Goal: Task Accomplishment & Management: Manage account settings

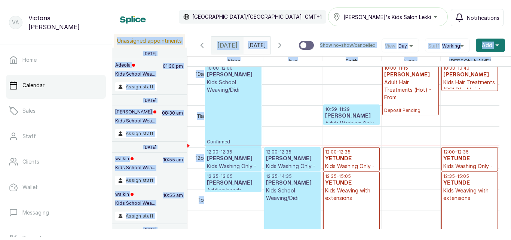
scroll to position [420, 0]
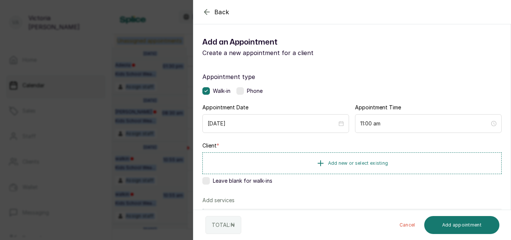
click at [204, 12] on icon "button" at bounding box center [207, 11] width 9 height 9
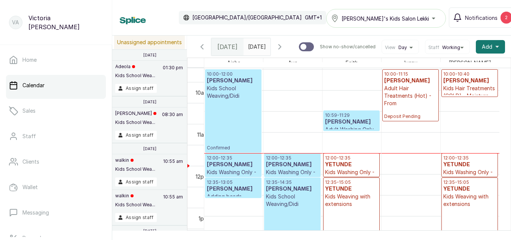
scroll to position [418, 0]
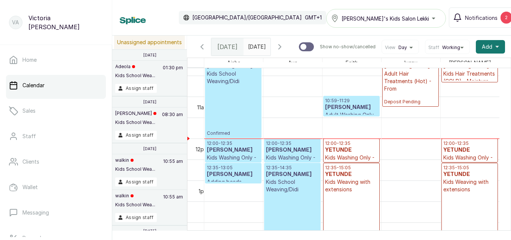
click at [347, 109] on h3 "[PERSON_NAME]" at bounding box center [351, 107] width 53 height 7
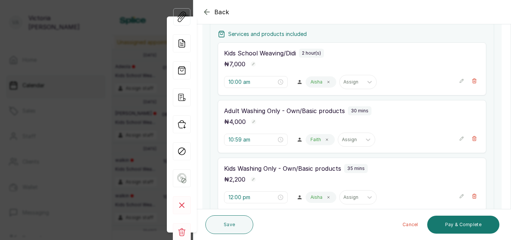
scroll to position [141, 0]
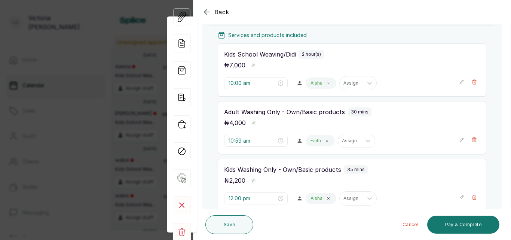
click at [312, 188] on div "Kids Washing Only - Own/Basic products 35 mins ₦ 2,200 12:00 pm Aisha Assign" at bounding box center [352, 185] width 269 height 53
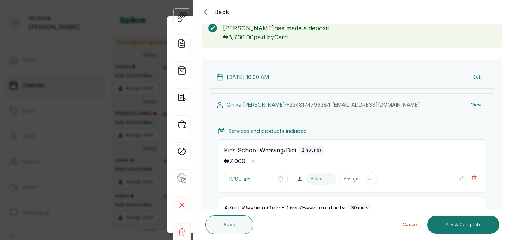
scroll to position [41, 0]
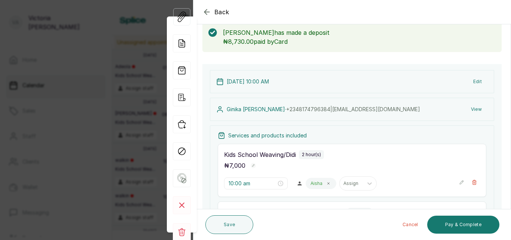
click at [207, 12] on icon "button" at bounding box center [207, 11] width 9 height 9
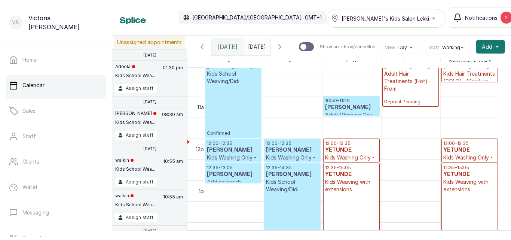
click at [285, 168] on p "12:35 - 14:35" at bounding box center [292, 168] width 53 height 6
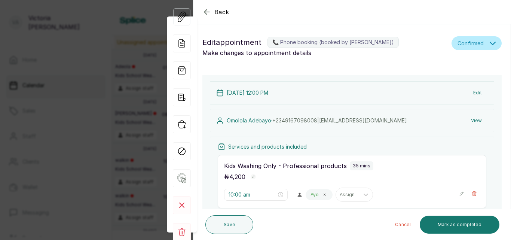
type input "12:00 pm"
type input "12:35 pm"
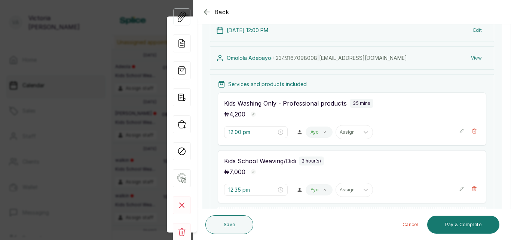
scroll to position [95, 0]
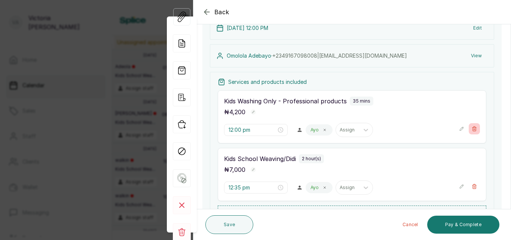
click at [472, 128] on button "Show no-show/cancelled" at bounding box center [474, 128] width 11 height 11
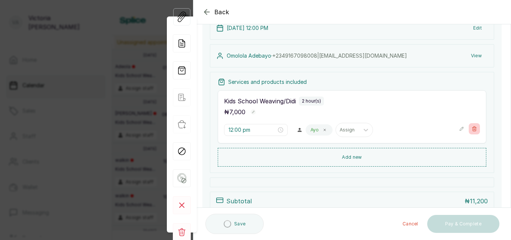
type input "12:35 pm"
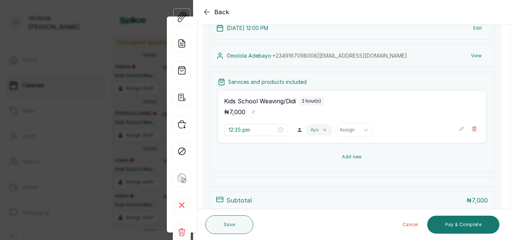
click at [354, 156] on button "Add new" at bounding box center [352, 157] width 269 height 18
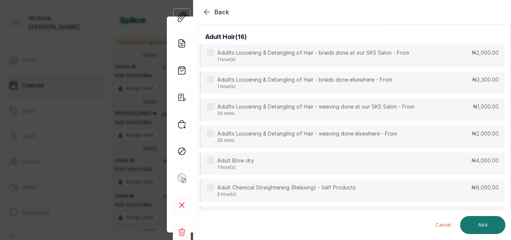
scroll to position [0, 0]
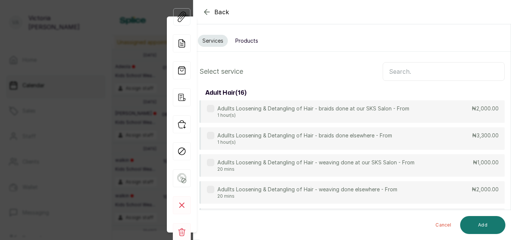
click at [402, 66] on input "text" at bounding box center [444, 71] width 122 height 19
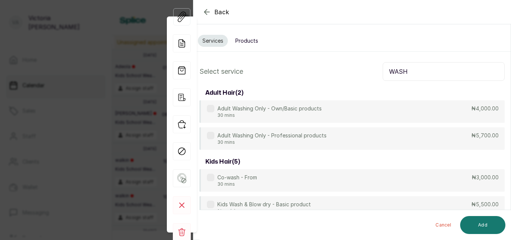
type input "WASH"
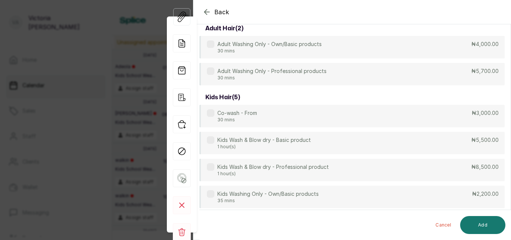
scroll to position [67, 0]
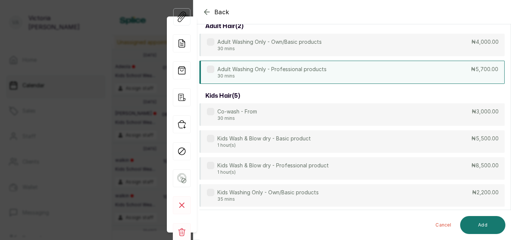
click at [215, 68] on div "Adult Washing Only - Professional products 30 mins" at bounding box center [267, 72] width 120 height 13
click at [208, 12] on icon "button" at bounding box center [207, 11] width 9 height 9
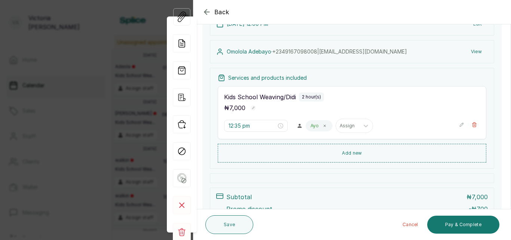
scroll to position [94, 0]
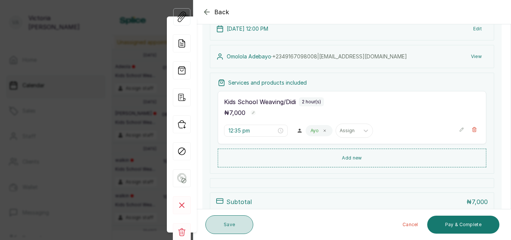
click at [214, 230] on button "Save" at bounding box center [229, 224] width 48 height 19
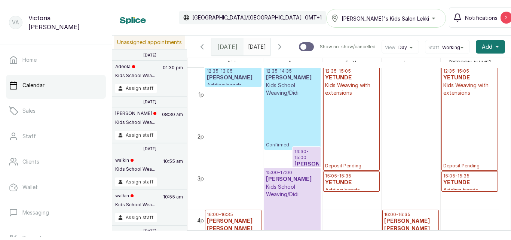
scroll to position [527, 0]
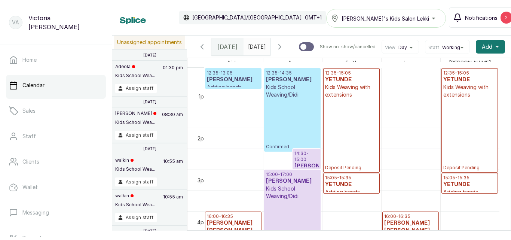
click at [483, 19] on span "Notifications" at bounding box center [481, 18] width 33 height 8
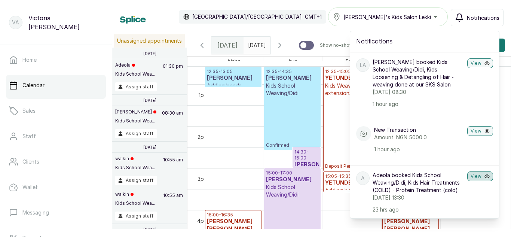
click at [468, 177] on button "View" at bounding box center [481, 176] width 26 height 10
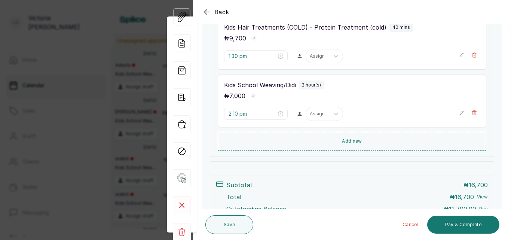
scroll to position [208, 0]
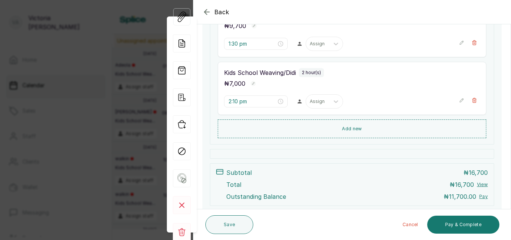
click at [206, 10] on icon "button" at bounding box center [206, 11] width 5 height 5
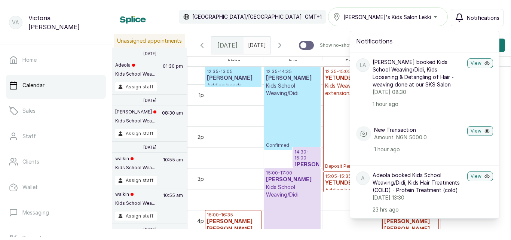
click at [487, 18] on span "Notifications" at bounding box center [483, 18] width 33 height 8
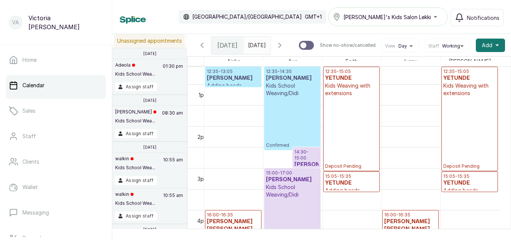
click at [284, 50] on icon "button" at bounding box center [279, 45] width 9 height 9
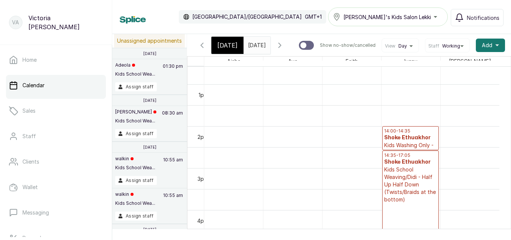
scroll to position [252, 0]
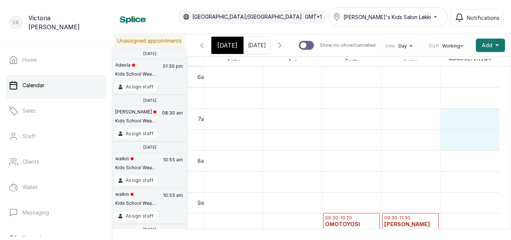
drag, startPoint x: 498, startPoint y: 130, endPoint x: 498, endPoint y: 139, distance: 9.4
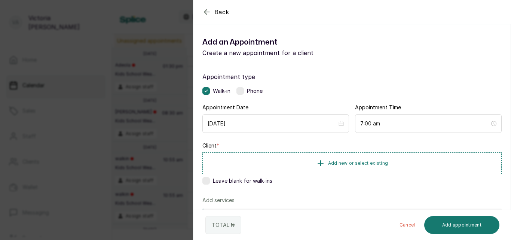
click at [209, 12] on icon "button" at bounding box center [207, 11] width 9 height 9
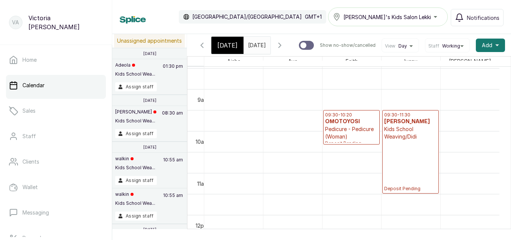
scroll to position [338, 0]
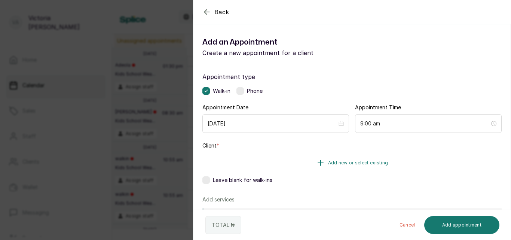
click at [351, 162] on span "Add new or select existing" at bounding box center [358, 163] width 60 height 6
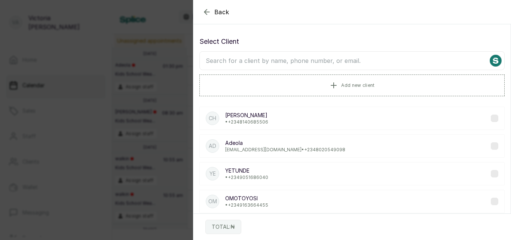
click at [227, 59] on input "text" at bounding box center [352, 60] width 305 height 19
click at [344, 84] on span "Add new client" at bounding box center [357, 85] width 33 height 6
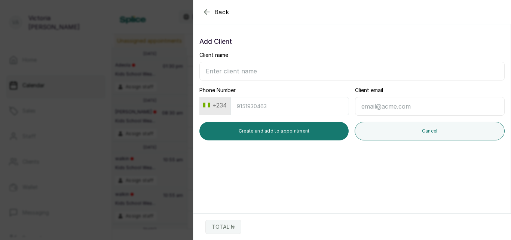
click at [204, 10] on icon "button" at bounding box center [207, 11] width 9 height 9
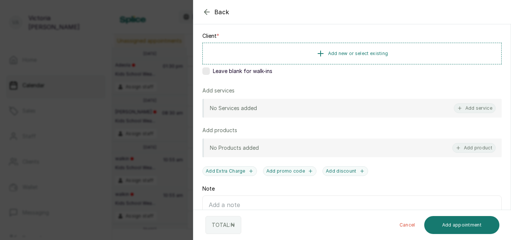
scroll to position [110, 0]
click at [471, 104] on button "Add service" at bounding box center [475, 108] width 42 height 10
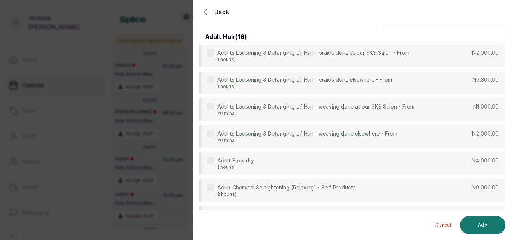
scroll to position [0, 0]
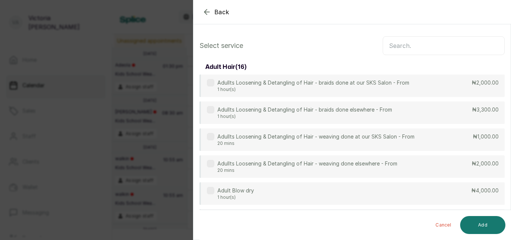
click at [434, 48] on input "text" at bounding box center [444, 45] width 122 height 19
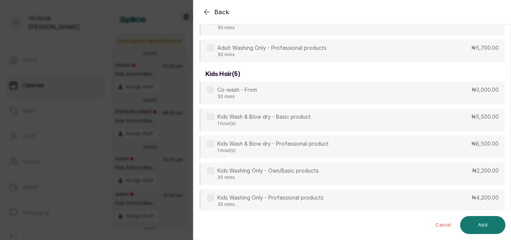
scroll to position [70, 0]
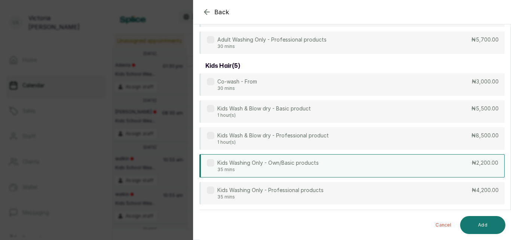
click at [214, 168] on div "Kids Washing Only - Own/Basic products 35 mins" at bounding box center [263, 165] width 112 height 13
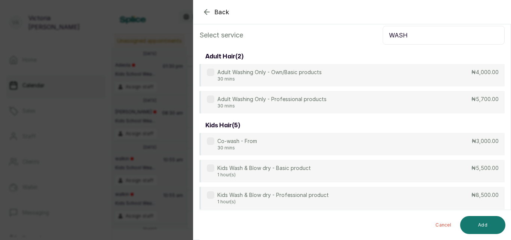
scroll to position [9, 0]
click at [431, 34] on input "WASH" at bounding box center [444, 36] width 122 height 19
type input "W"
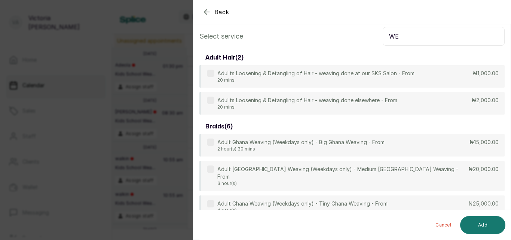
type input "W"
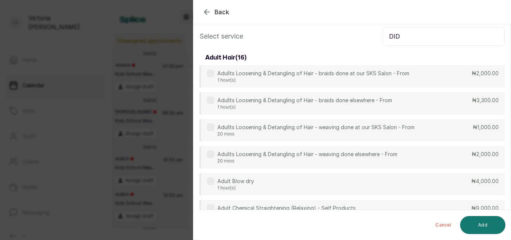
scroll to position [0, 0]
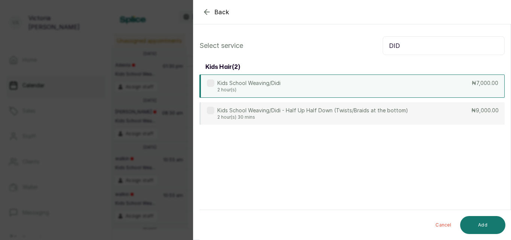
type input "DID"
click at [210, 83] on label at bounding box center [210, 82] width 7 height 7
click at [485, 222] on button "Add" at bounding box center [482, 225] width 45 height 18
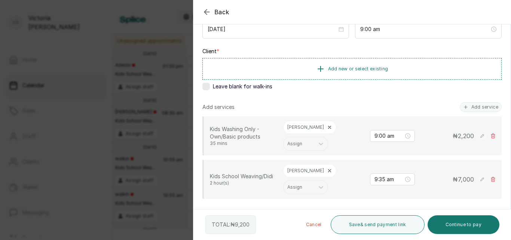
scroll to position [85, 0]
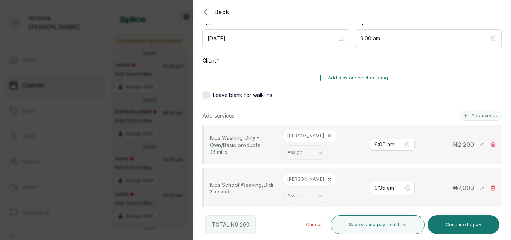
click at [333, 74] on button "Add new or select existing" at bounding box center [352, 77] width 299 height 21
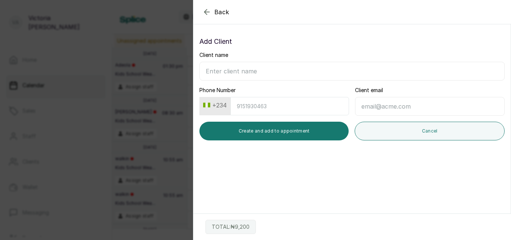
click at [297, 67] on input "Client name" at bounding box center [352, 71] width 305 height 19
click at [238, 71] on input "[PERSON_NAME]" at bounding box center [352, 71] width 305 height 19
type input "[PERSON_NAME]"
click at [290, 108] on input "Phone Number" at bounding box center [290, 106] width 119 height 18
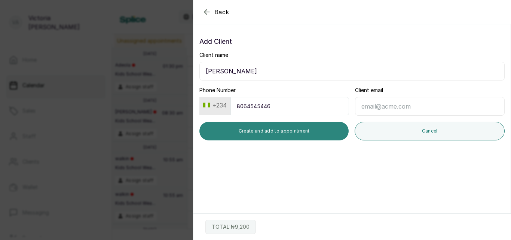
type input "8064545446"
click at [286, 132] on button "Create and add to appointment" at bounding box center [274, 131] width 149 height 19
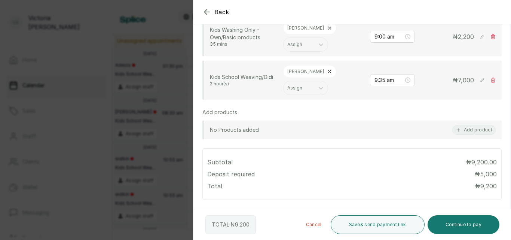
scroll to position [202, 0]
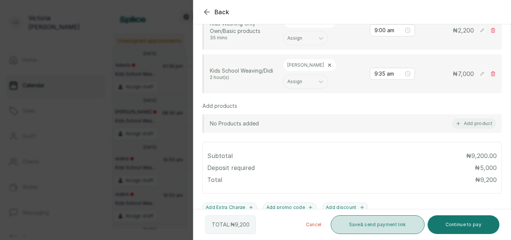
click at [381, 227] on button "Save & send payment link" at bounding box center [378, 224] width 94 height 19
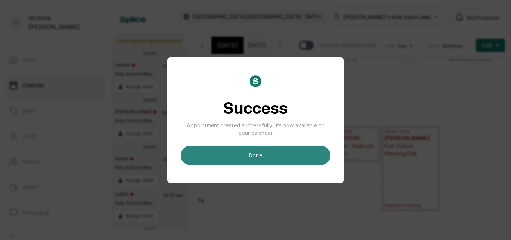
click at [246, 160] on button "done" at bounding box center [256, 155] width 150 height 19
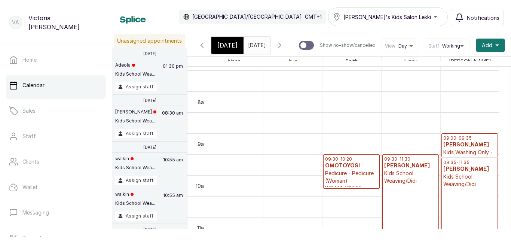
scroll to position [304, 0]
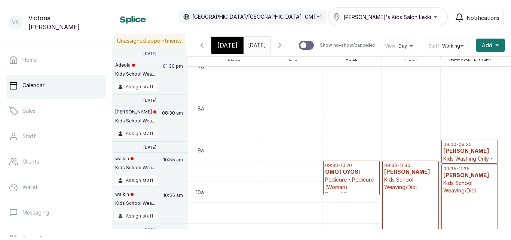
click at [226, 49] on span "[DATE]" at bounding box center [227, 45] width 20 height 9
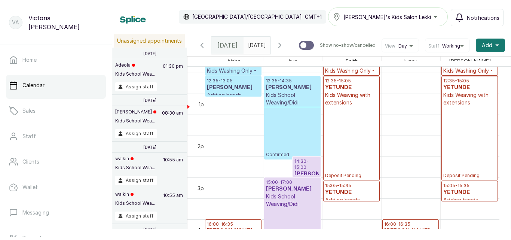
scroll to position [516, 0]
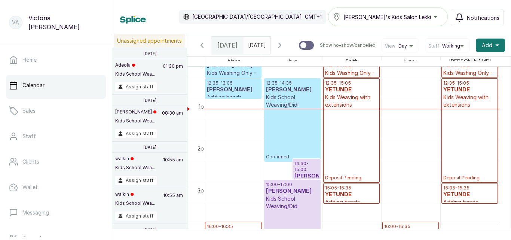
type input "dd/MM/yyyy"
click at [247, 45] on input "dd/MM/yyyy" at bounding box center [250, 43] width 12 height 13
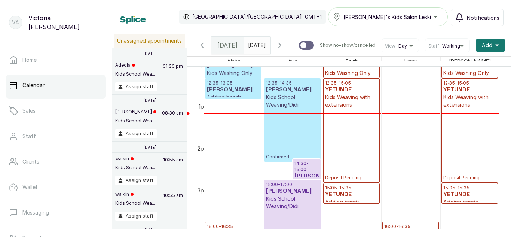
click at [308, 23] on div "Calendar [GEOGRAPHIC_DATA]/[GEOGRAPHIC_DATA] GMT+1 [PERSON_NAME]'s Kids Salon L…" at bounding box center [312, 16] width 384 height 19
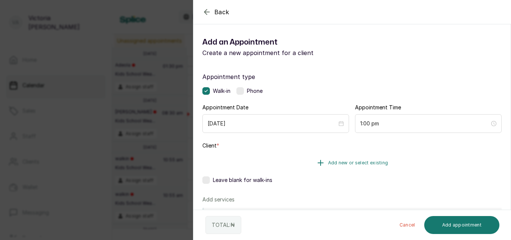
click at [338, 162] on span "Add new or select existing" at bounding box center [358, 163] width 60 height 6
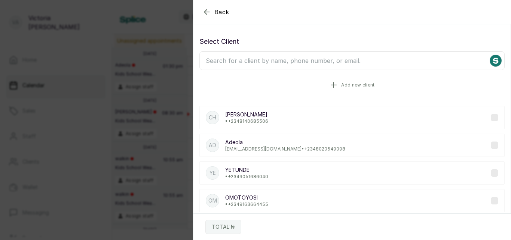
click at [347, 85] on span "Add new client" at bounding box center [357, 85] width 33 height 6
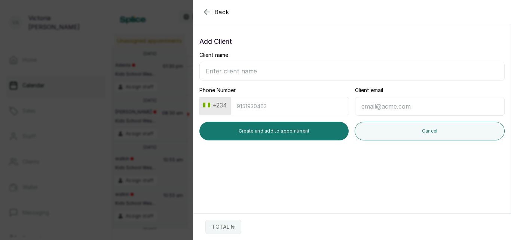
click at [280, 78] on input "Client name" at bounding box center [352, 71] width 305 height 19
type input "[PERSON_NAME]"
click at [250, 106] on input "Phone Number" at bounding box center [290, 106] width 119 height 18
type input "8135664161"
click at [365, 107] on input "Client email" at bounding box center [430, 106] width 150 height 19
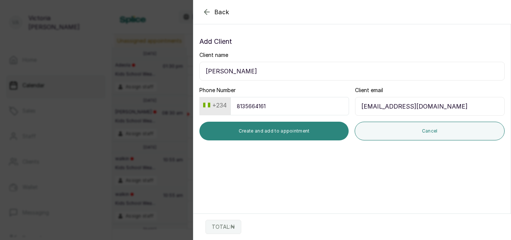
type input "[EMAIL_ADDRESS][DOMAIN_NAME]"
click at [317, 130] on button "Create and add to appointment" at bounding box center [274, 131] width 149 height 19
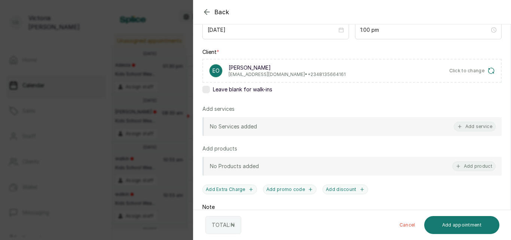
scroll to position [98, 0]
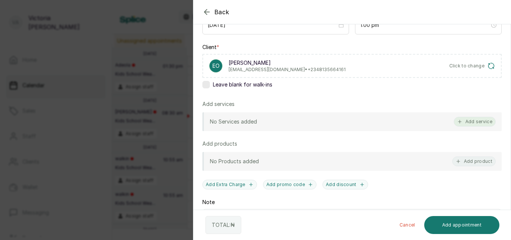
click at [481, 119] on button "Add service" at bounding box center [475, 122] width 42 height 10
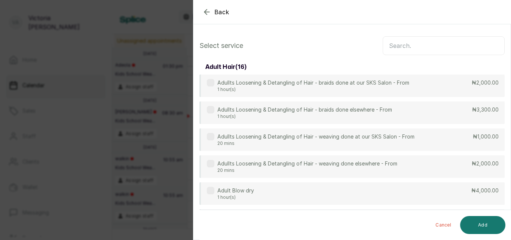
click at [427, 46] on input "text" at bounding box center [444, 45] width 122 height 19
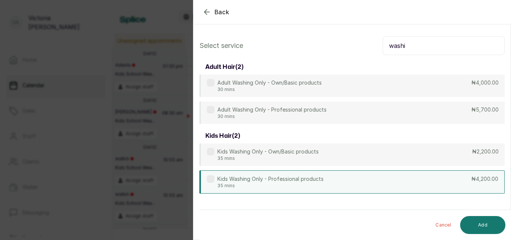
click at [408, 181] on div "Kids Washing Only - Professional products 35 mins ₦4,200.00" at bounding box center [352, 181] width 305 height 23
click at [416, 46] on input "washi" at bounding box center [444, 45] width 122 height 19
type input "w"
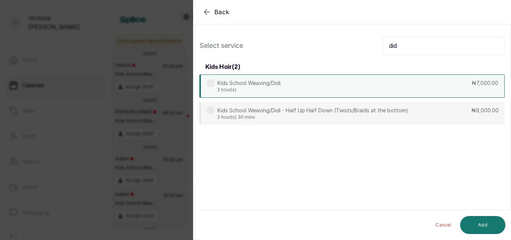
type input "did"
click at [385, 80] on div "Kids School Weaving/Didi 2 hour(s) ₦7,000.00" at bounding box center [352, 85] width 305 height 23
click at [474, 231] on button "Add" at bounding box center [482, 225] width 45 height 18
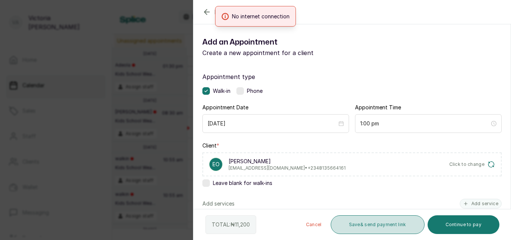
click at [398, 229] on button "Save & send payment link" at bounding box center [378, 224] width 94 height 19
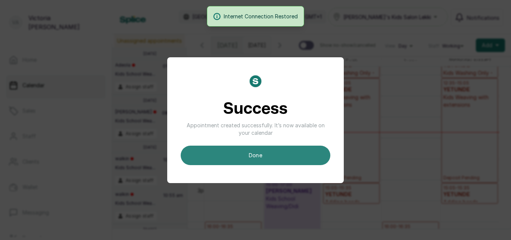
click at [266, 159] on button "done" at bounding box center [256, 155] width 150 height 19
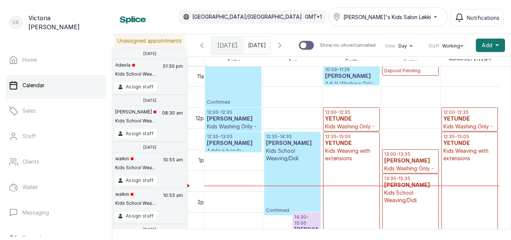
scroll to position [469, 0]
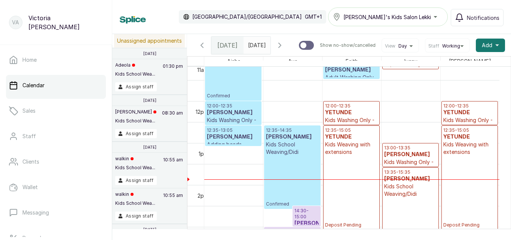
click at [228, 84] on div "10:00 - 12:00 [PERSON_NAME] Kids School Weaving/Didi Confirmed" at bounding box center [233, 59] width 53 height 80
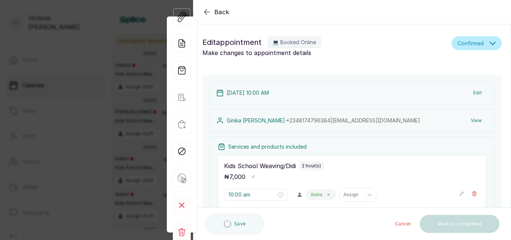
type input "10:00 am"
type input "10:59 am"
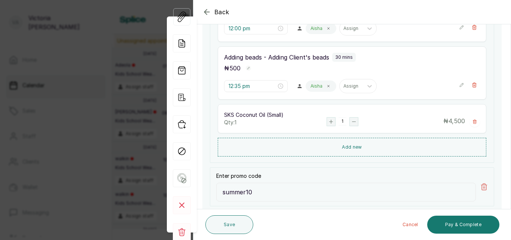
scroll to position [323, 0]
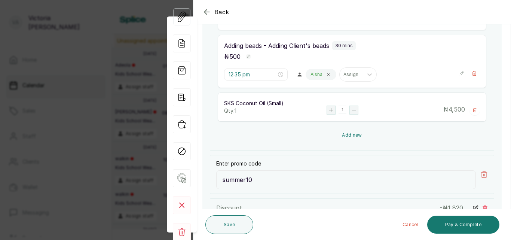
click at [349, 135] on button "Add new" at bounding box center [352, 135] width 269 height 18
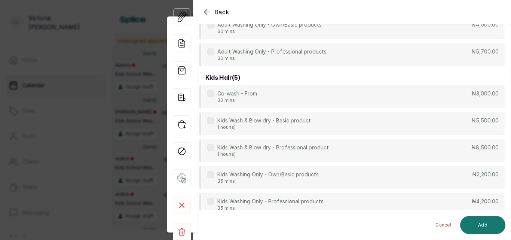
scroll to position [56, 0]
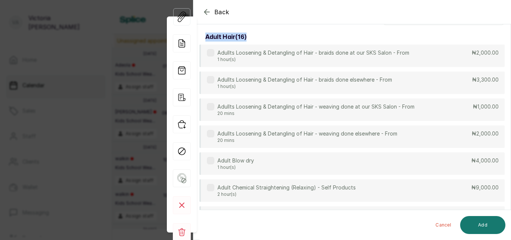
drag, startPoint x: 511, startPoint y: 31, endPoint x: 509, endPoint y: 24, distance: 7.3
click at [509, 24] on section "Back Appointment Details Services Products Select service adult hair ( 16 ) Adu…" at bounding box center [352, 120] width 318 height 240
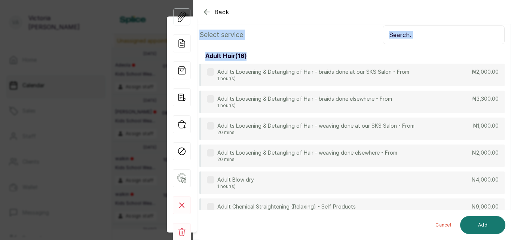
scroll to position [0, 0]
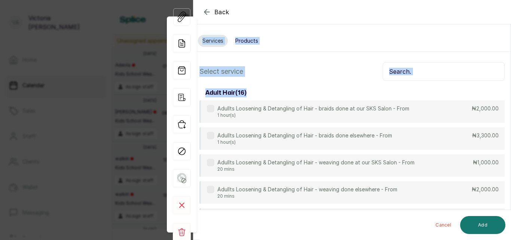
click at [423, 74] on input "text" at bounding box center [444, 71] width 122 height 19
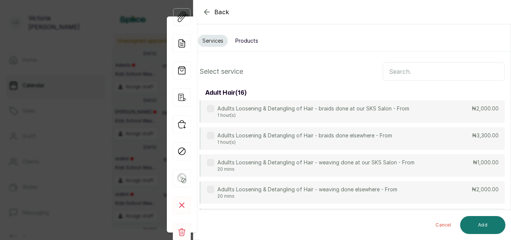
type input "9"
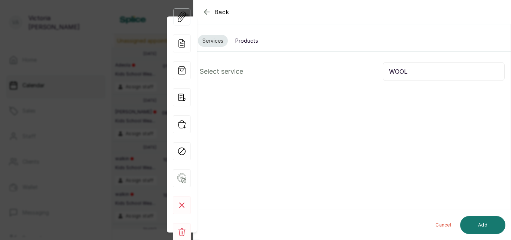
type input "WOOL"
click at [261, 40] on button "Products" at bounding box center [247, 41] width 32 height 12
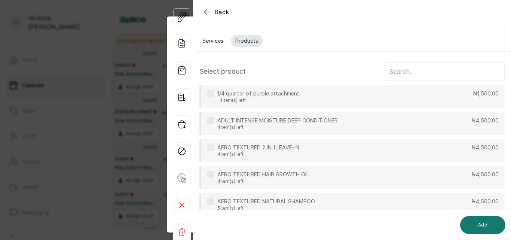
click at [391, 70] on input "text" at bounding box center [444, 71] width 122 height 19
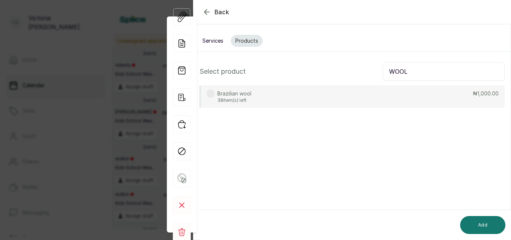
type input "WOOL"
click at [366, 95] on div "Brazilian wool 38 item(s) left ₦1,000.00" at bounding box center [352, 96] width 305 height 22
click at [493, 220] on button "Add" at bounding box center [482, 225] width 45 height 18
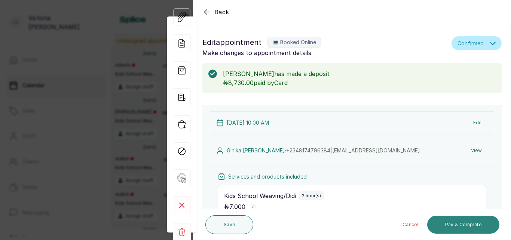
click at [468, 222] on button "Pay & Complete" at bounding box center [463, 225] width 72 height 18
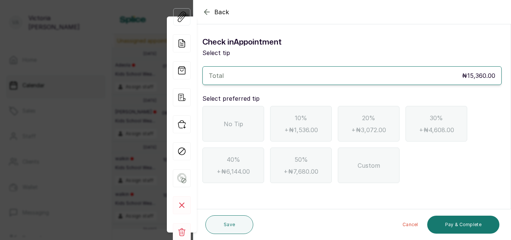
click at [237, 115] on div "No Tip" at bounding box center [234, 124] width 62 height 36
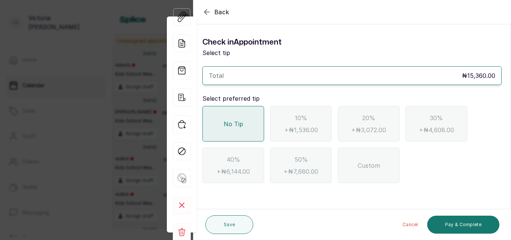
click at [208, 13] on icon "button" at bounding box center [207, 11] width 9 height 9
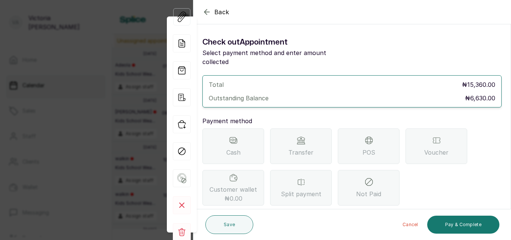
click at [205, 12] on icon "button" at bounding box center [206, 11] width 5 height 5
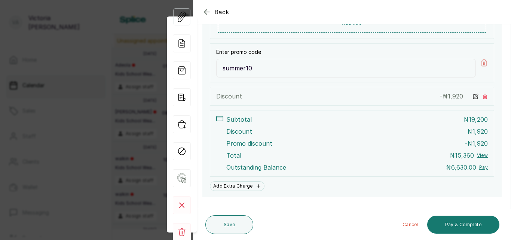
scroll to position [470, 0]
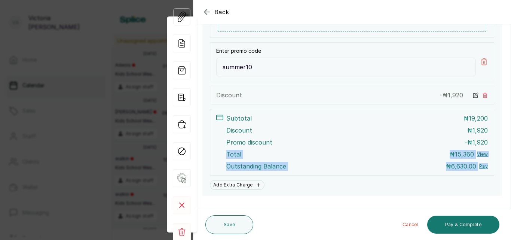
drag, startPoint x: 505, startPoint y: 176, endPoint x: 507, endPoint y: 139, distance: 37.5
click at [507, 139] on section "Back Appointment Details Edit appointment 💻 Booked Online Make changes to appoi…" at bounding box center [352, 120] width 318 height 240
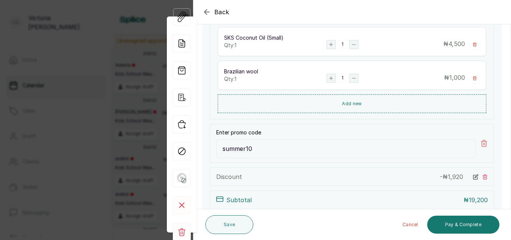
scroll to position [483, 0]
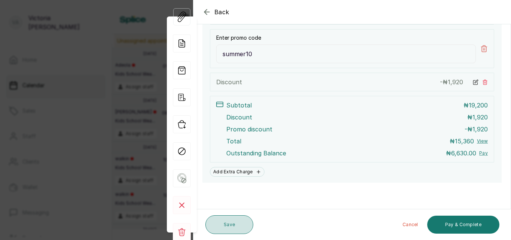
click at [240, 219] on button "Save" at bounding box center [229, 224] width 48 height 19
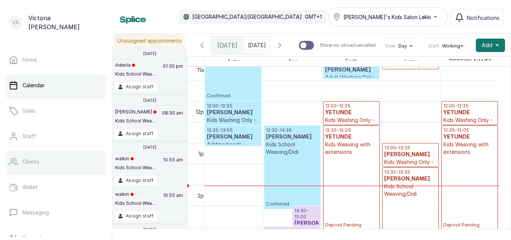
click at [39, 164] on p "Clients" at bounding box center [30, 161] width 17 height 7
